Goal: Information Seeking & Learning: Check status

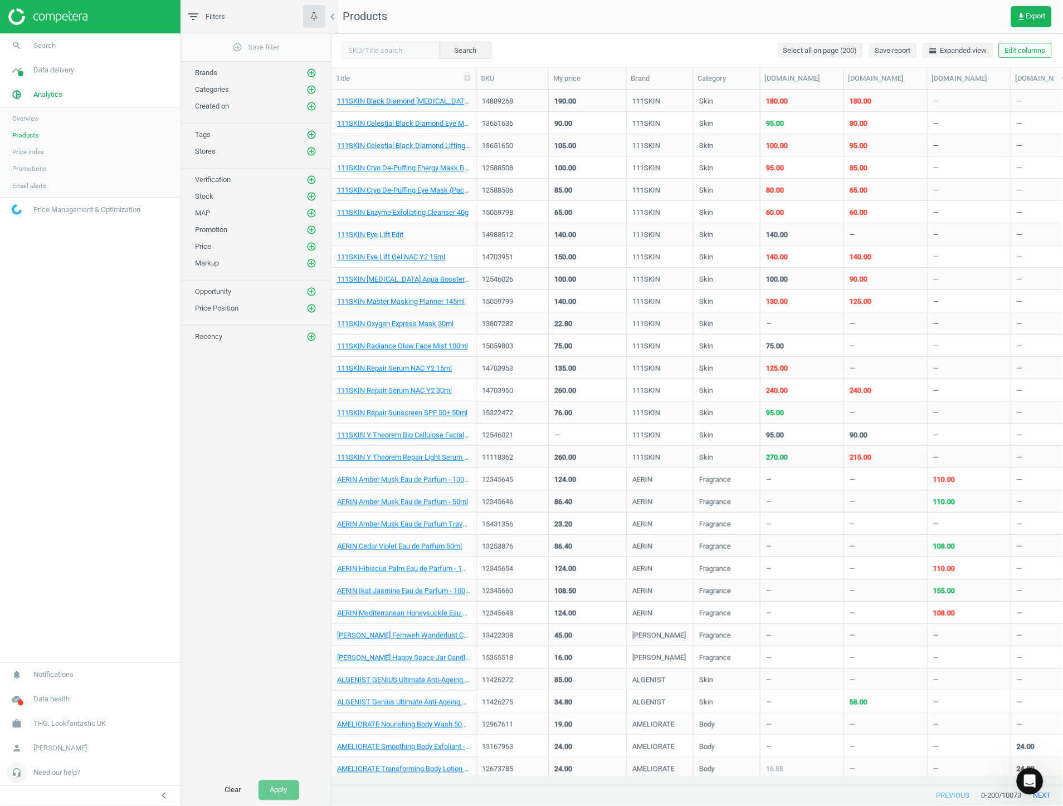
scroll to position [677, 722]
click at [69, 773] on span "Need our help?" at bounding box center [56, 774] width 47 height 10
click at [56, 720] on link "Support" at bounding box center [90, 723] width 180 height 17
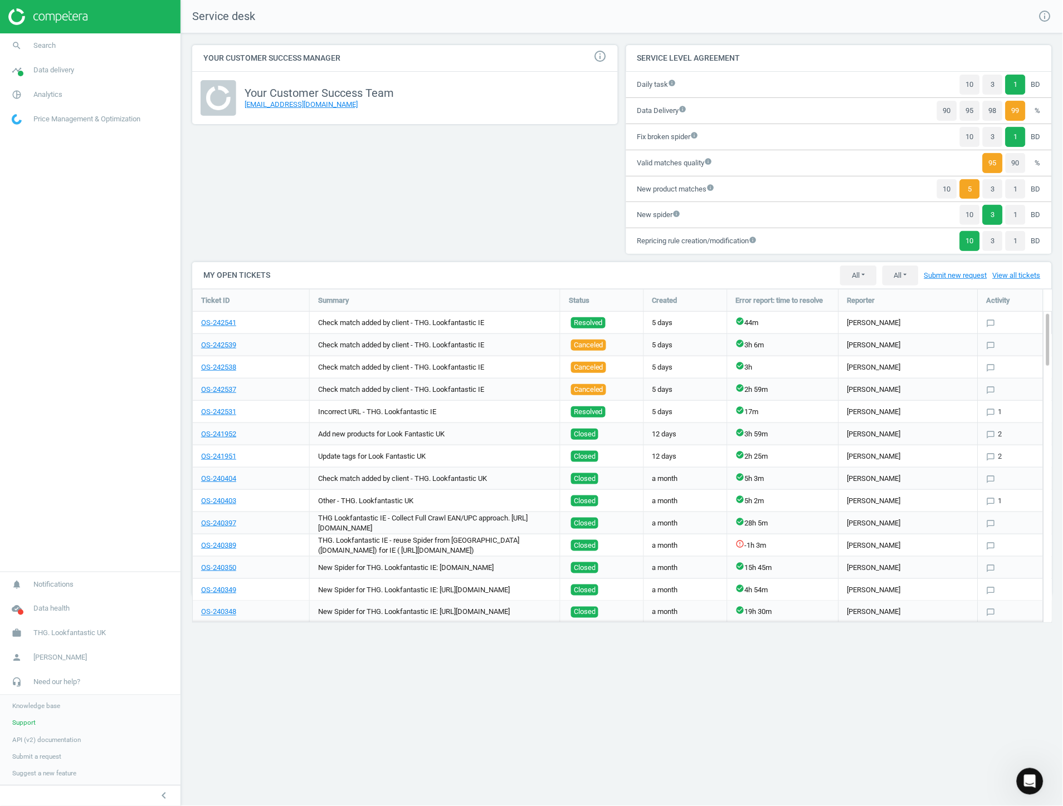
scroll to position [354, 879]
drag, startPoint x: 920, startPoint y: 761, endPoint x: 981, endPoint y: 798, distance: 71.4
click at [920, 761] on div "Service desk info_outline Your Customer Success Manager info_outline Your Custo…" at bounding box center [622, 403] width 882 height 806
click at [908, 691] on div "Service desk info_outline Your Customer Success Manager info_outline Your Custo…" at bounding box center [622, 403] width 882 height 806
click at [63, 90] on link "pie_chart_outlined Analytics" at bounding box center [90, 94] width 180 height 25
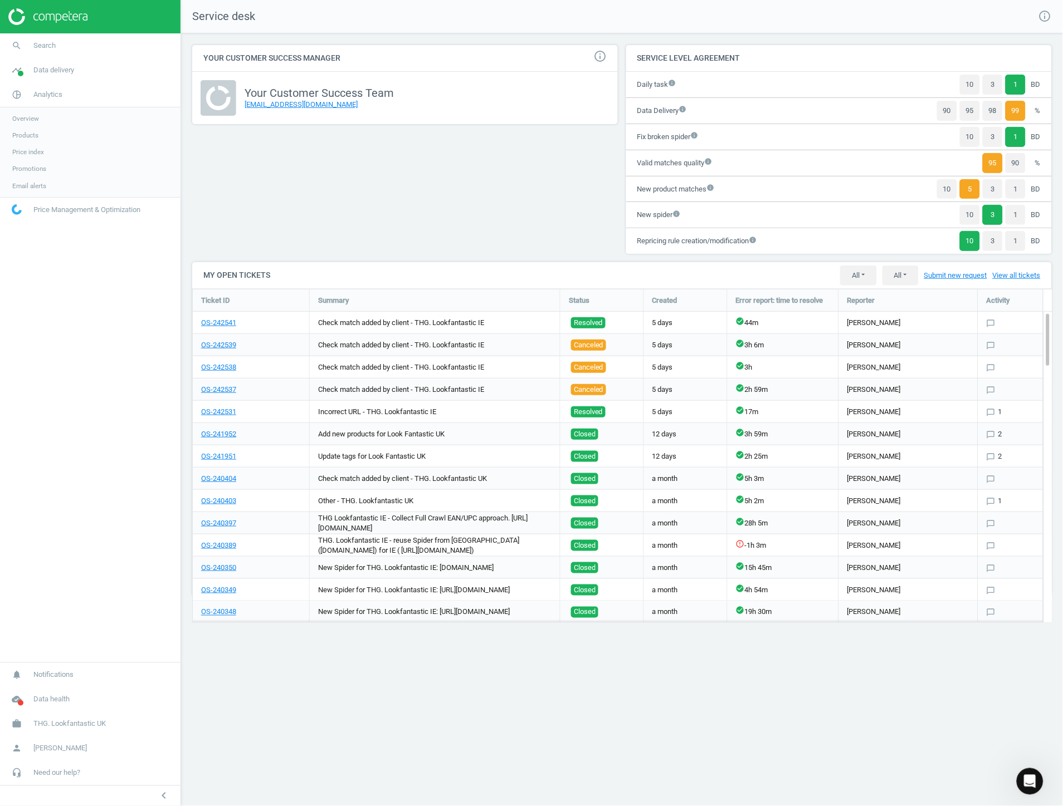
click at [36, 134] on span "Products" at bounding box center [25, 135] width 26 height 9
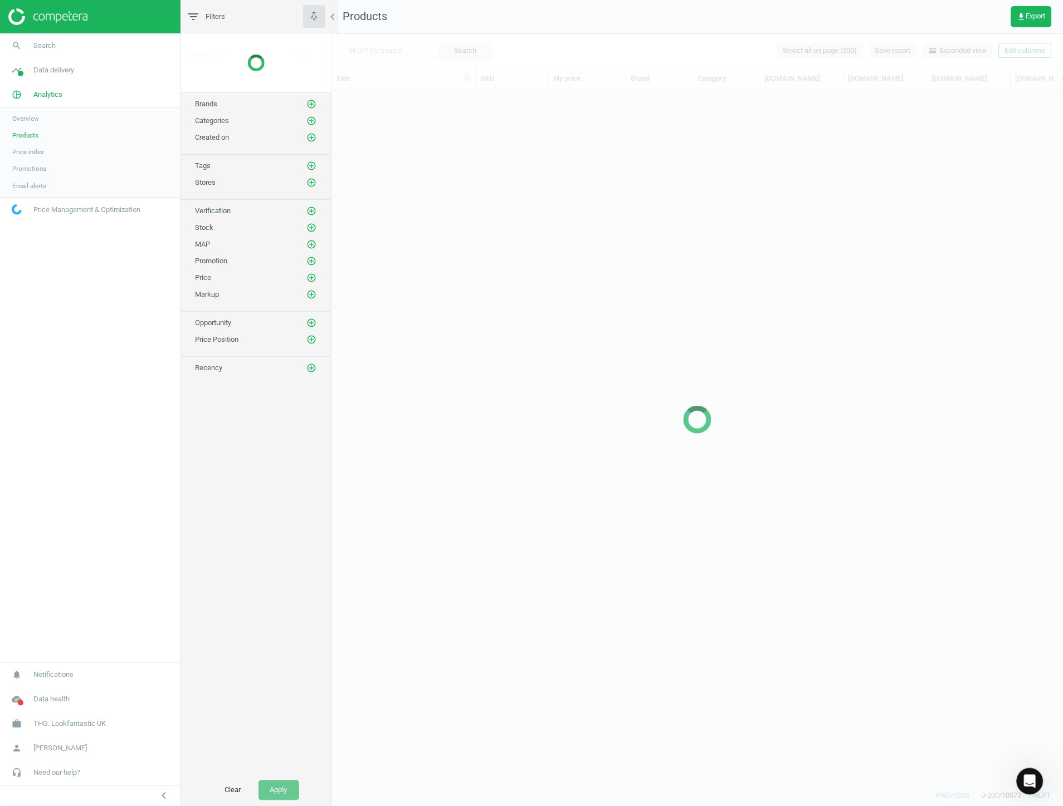
scroll to position [677, 722]
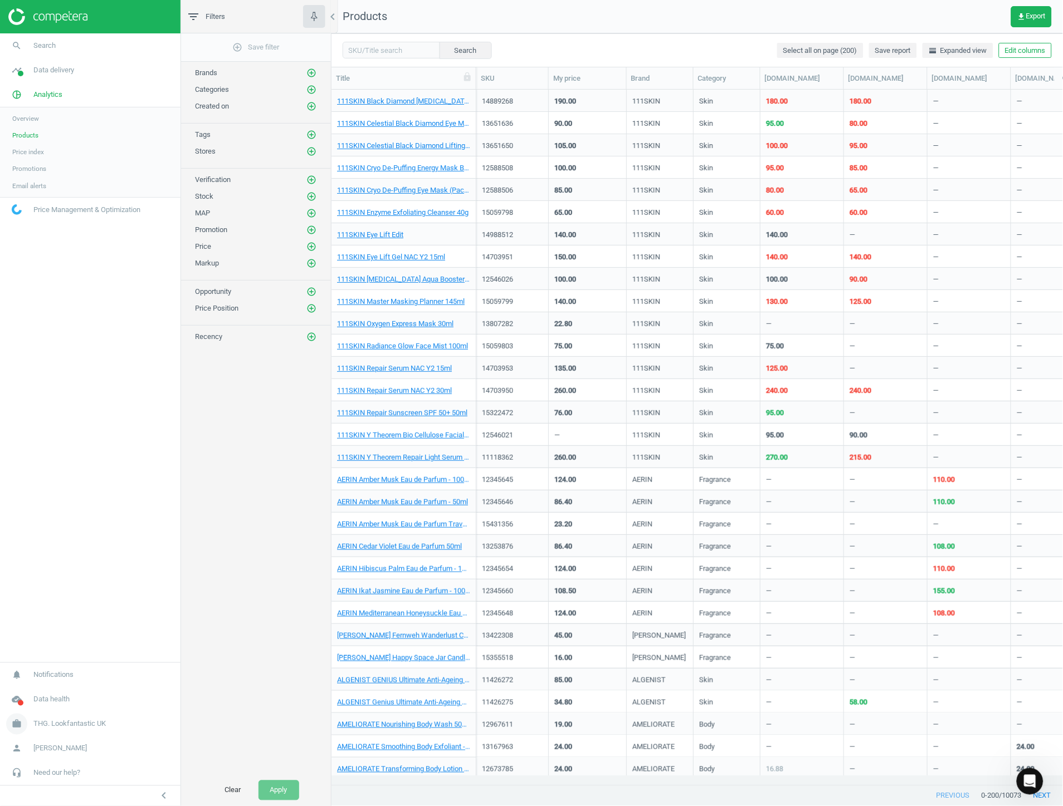
click at [90, 724] on span "THG. Lookfantastic UK" at bounding box center [69, 725] width 72 height 10
click at [65, 695] on link "Switch campaign" at bounding box center [90, 691] width 180 height 17
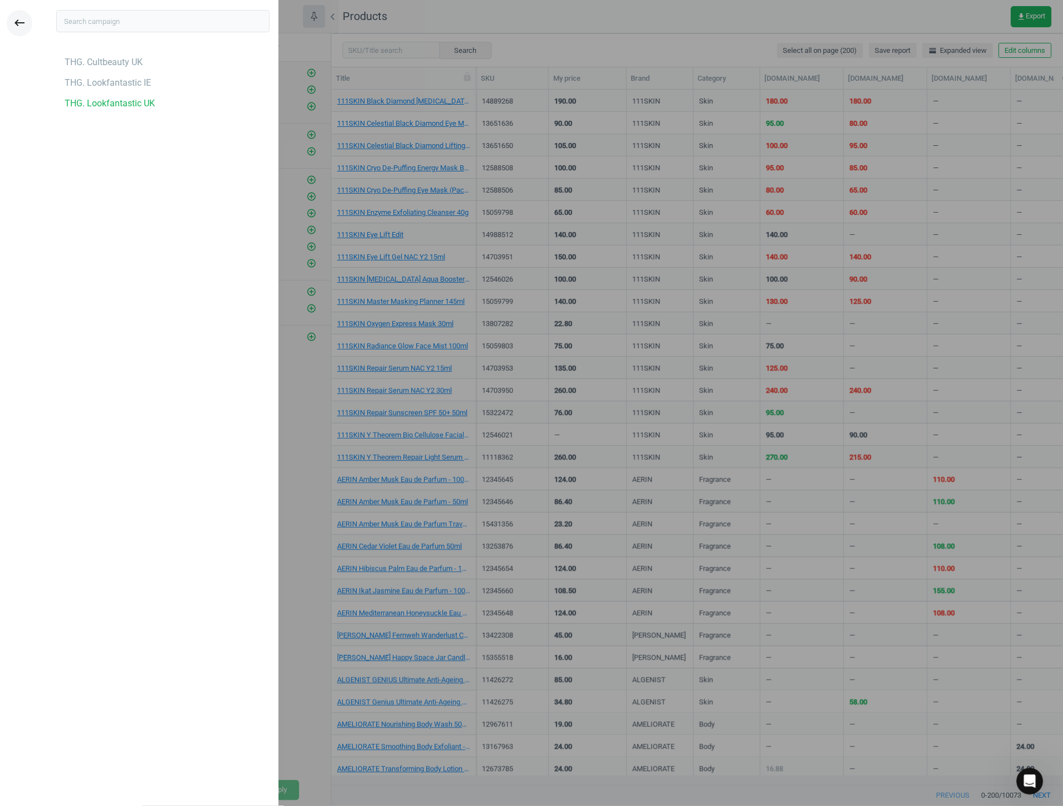
click at [19, 26] on icon "keyboard_backspace" at bounding box center [19, 22] width 13 height 13
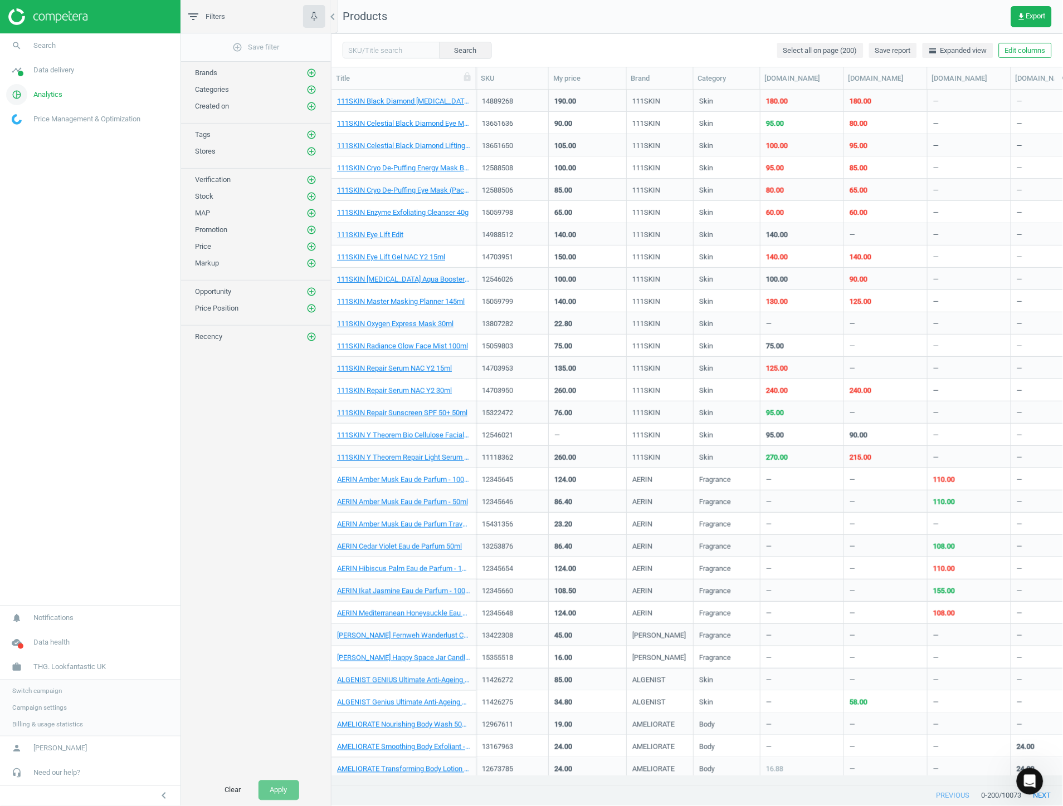
click at [68, 99] on link "pie_chart_outlined Analytics" at bounding box center [90, 94] width 180 height 25
click at [79, 71] on link "timeline Data delivery" at bounding box center [90, 70] width 180 height 25
click at [64, 75] on link "timeline Data delivery" at bounding box center [90, 70] width 180 height 25
click at [74, 700] on link "cloud_done Data health" at bounding box center [90, 700] width 180 height 25
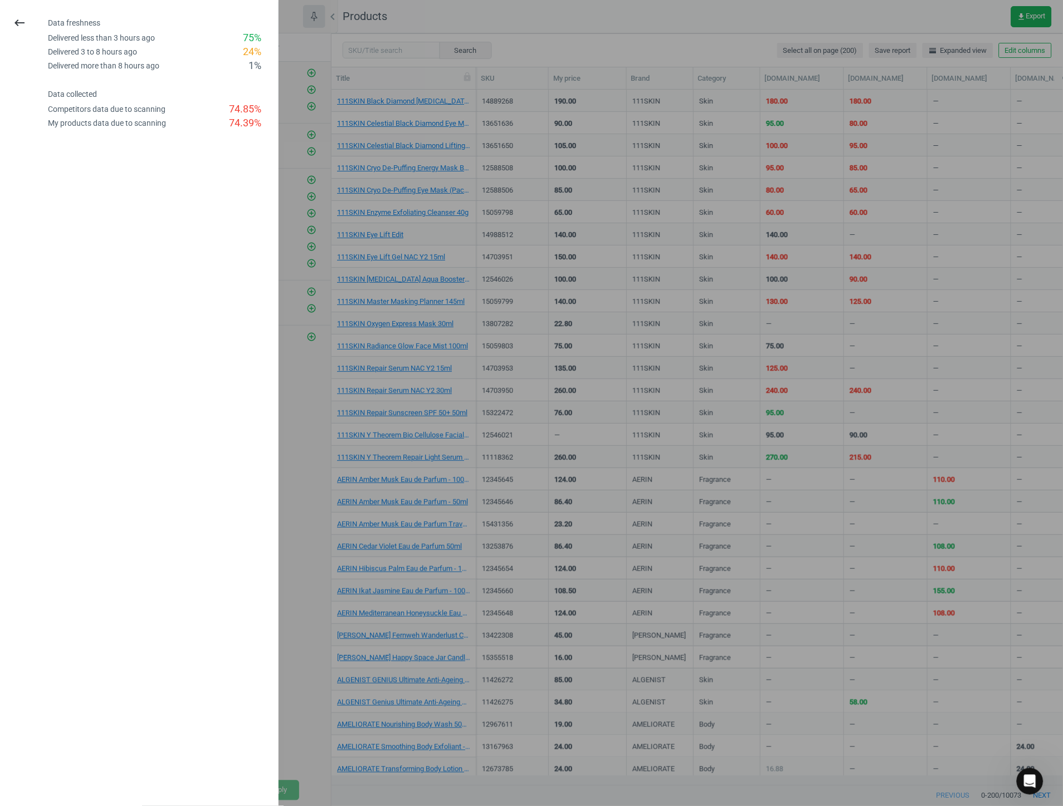
drag, startPoint x: 469, startPoint y: 576, endPoint x: 457, endPoint y: 573, distance: 12.7
click at [469, 574] on div at bounding box center [531, 403] width 1063 height 806
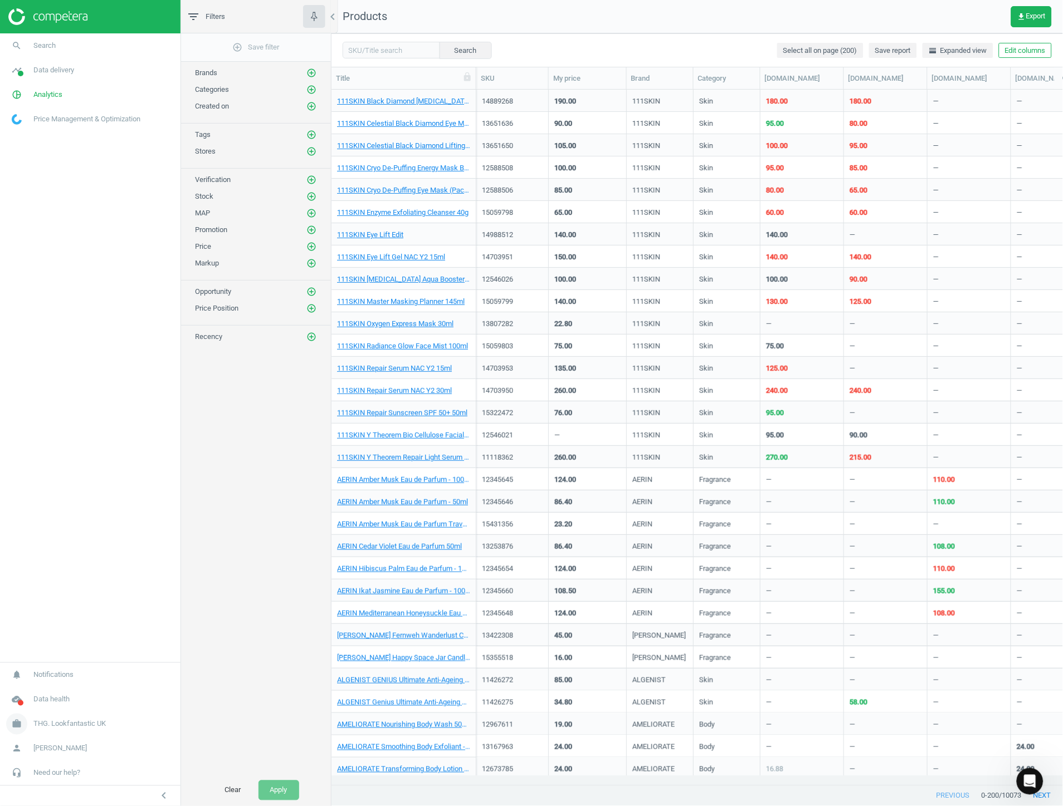
click at [74, 720] on span "THG. Lookfantastic UK" at bounding box center [69, 725] width 72 height 10
click at [45, 691] on span "Switch campaign" at bounding box center [37, 691] width 50 height 9
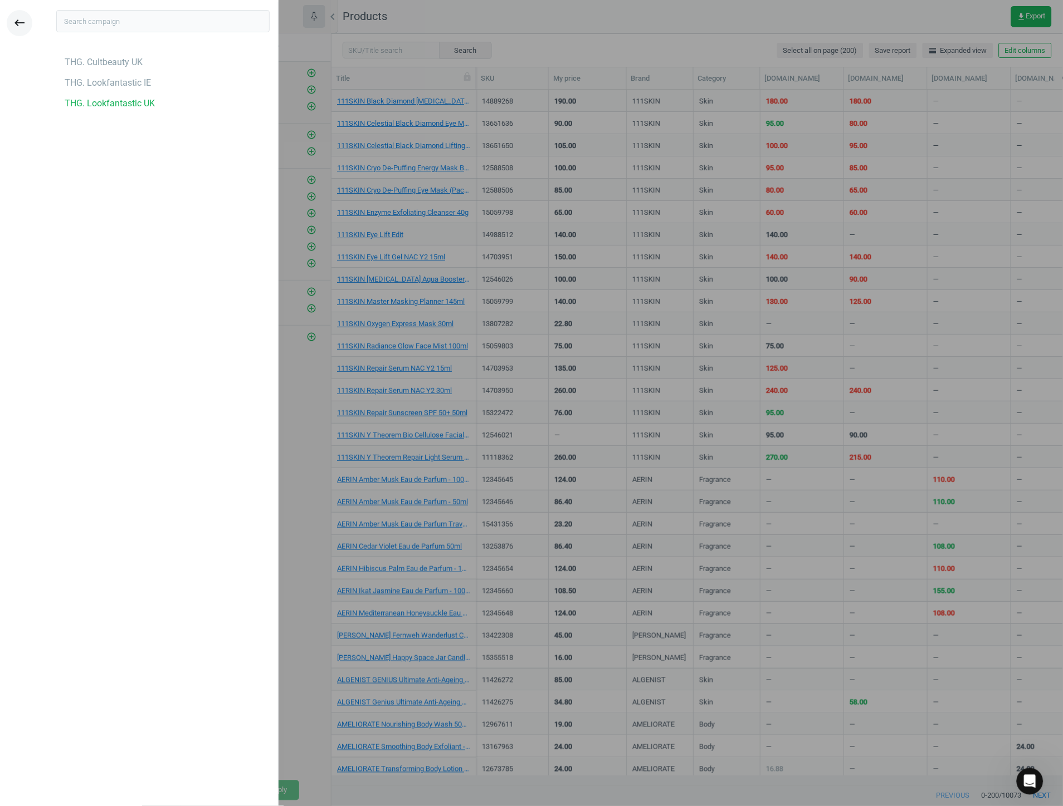
click at [23, 29] on icon "keyboard_backspace" at bounding box center [19, 22] width 13 height 13
